Goal: Navigation & Orientation: Find specific page/section

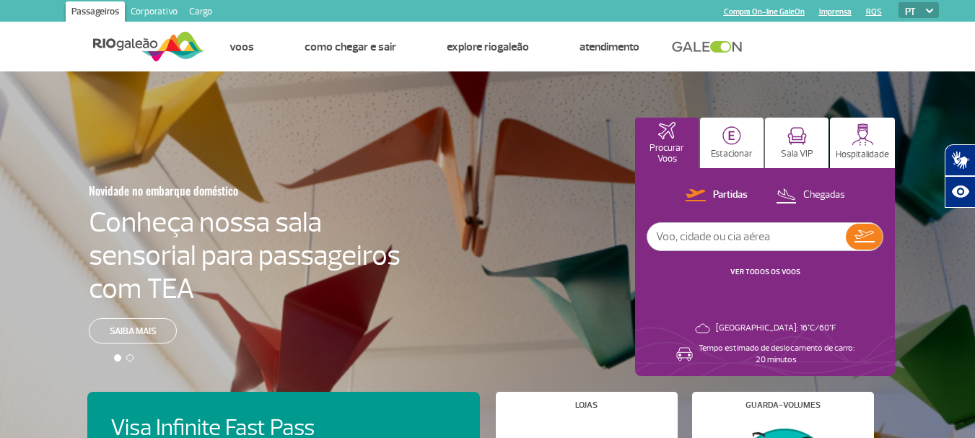
click at [930, 12] on img at bounding box center [929, 11] width 7 height 4
click at [927, 9] on img at bounding box center [929, 11] width 7 height 4
click at [932, 13] on select "PT ENG ESP" at bounding box center [918, 10] width 40 height 16
click at [209, 12] on link "Cargo" at bounding box center [200, 12] width 35 height 23
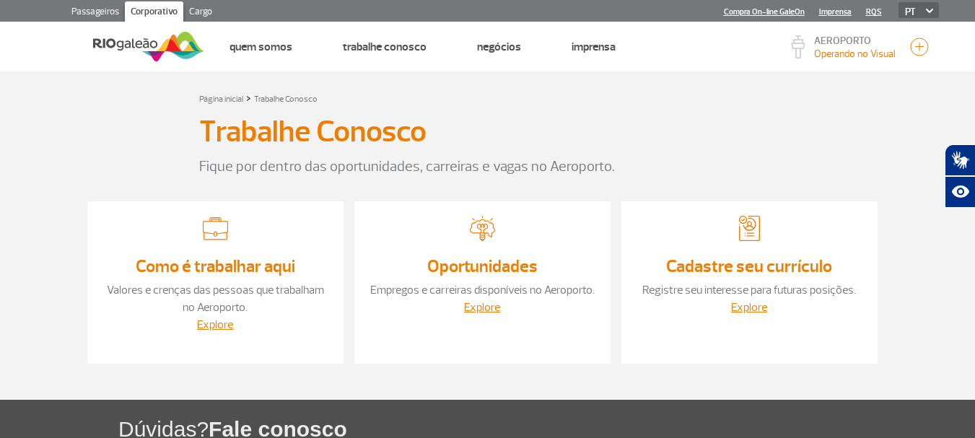
click at [745, 267] on link "Cadastre seu currículo" at bounding box center [749, 266] width 166 height 22
